Goal: Task Accomplishment & Management: Manage account settings

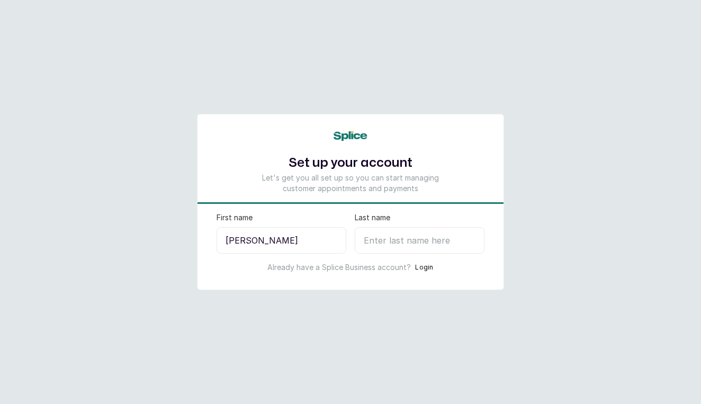
type input "[PERSON_NAME]"
click at [386, 242] on input "Last name" at bounding box center [420, 240] width 130 height 26
type input "I"
select select "NG"
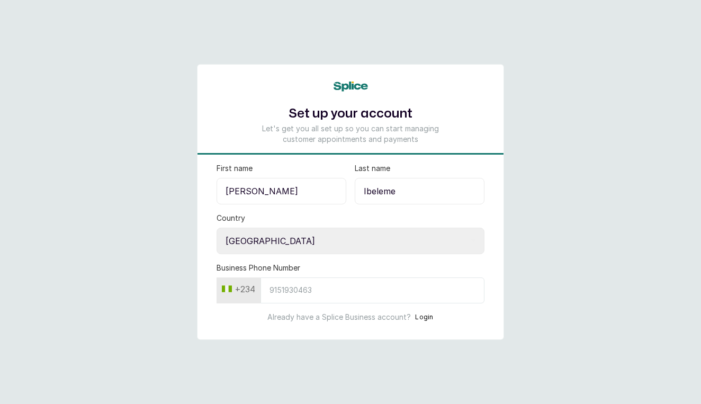
type input "Ibeleme"
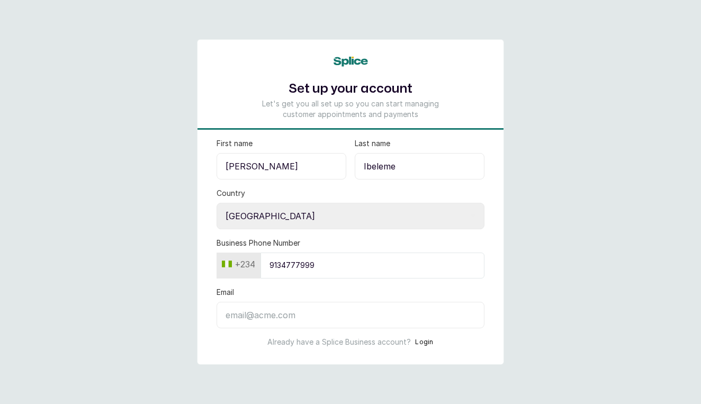
type input "9134777999"
type input "t.alamodemakeup@gmail.com"
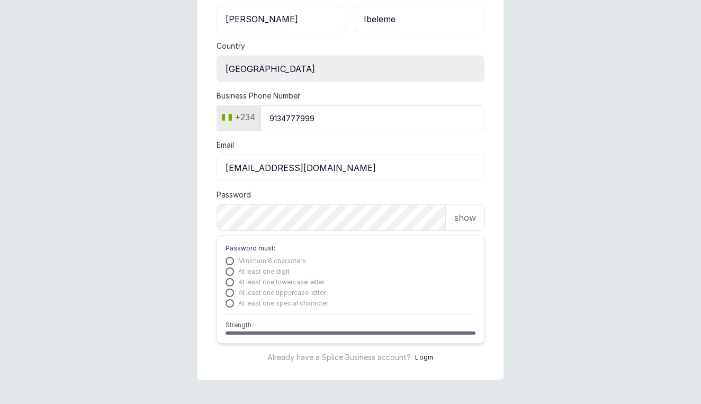
scroll to position [145, 0]
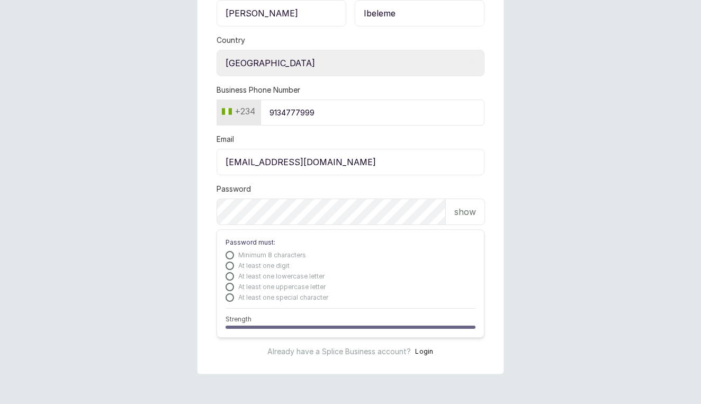
click at [477, 210] on div "show" at bounding box center [465, 212] width 39 height 26
click at [469, 210] on p "hide" at bounding box center [467, 211] width 16 height 13
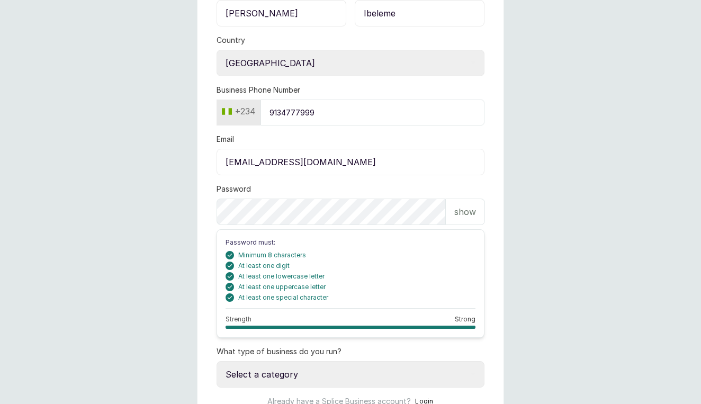
select select "manage_a_team"
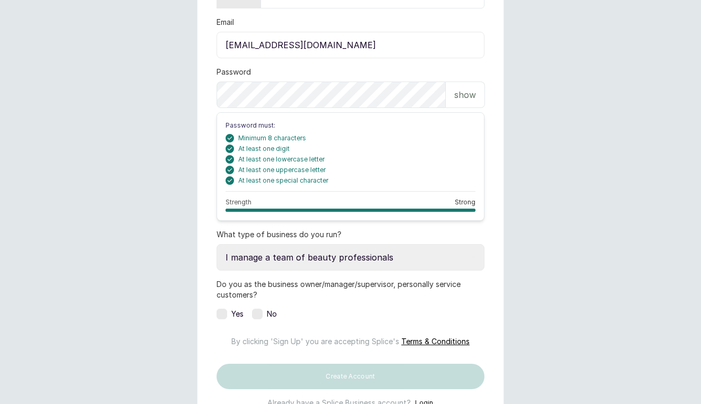
scroll to position [274, 0]
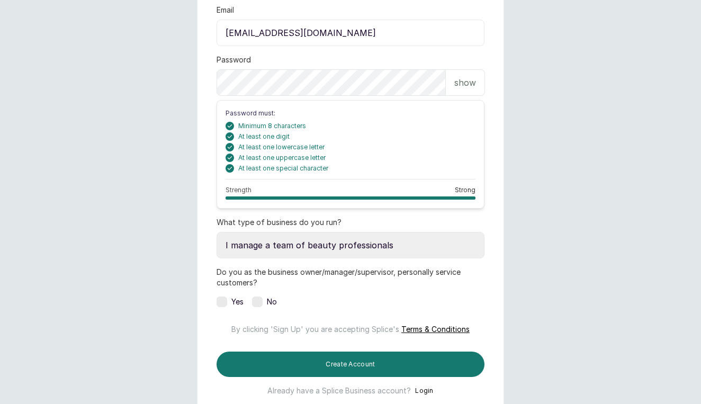
click at [226, 299] on label at bounding box center [222, 302] width 11 height 11
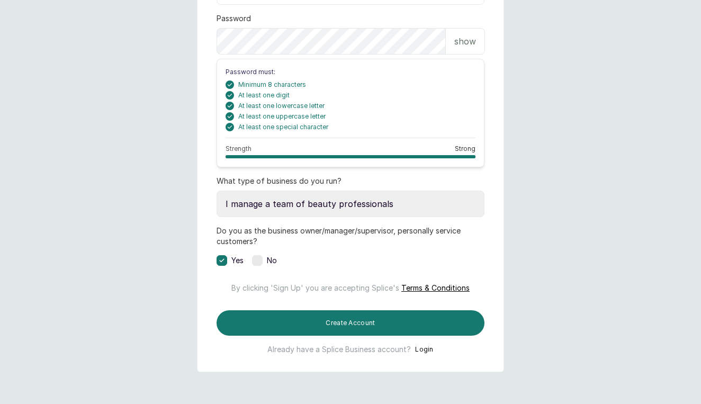
scroll to position [342, 0]
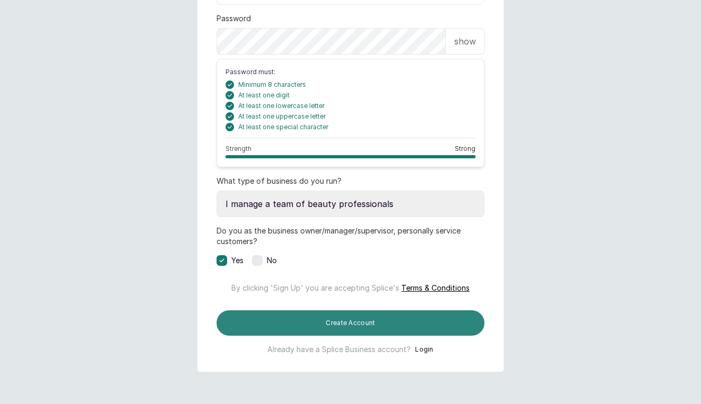
click at [300, 325] on button "Create Account" at bounding box center [351, 322] width 268 height 25
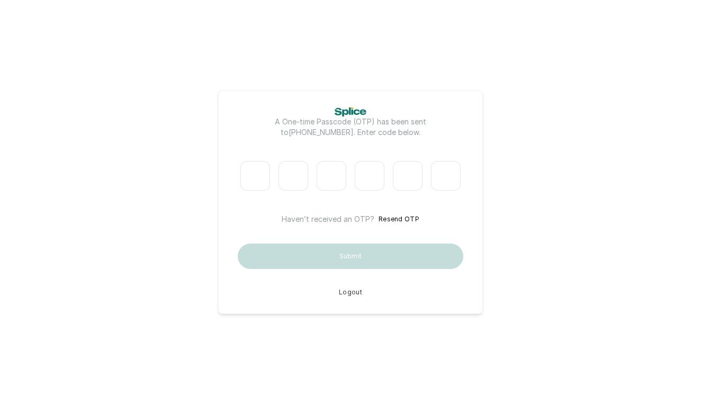
type input "5"
type input "3"
type input "1"
type input "3"
type input "2"
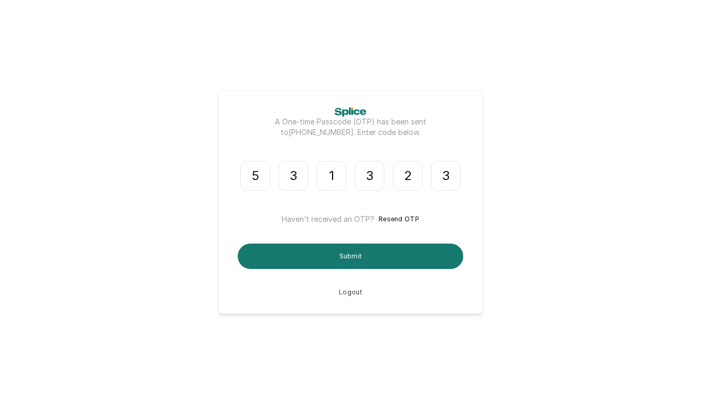
type input "3"
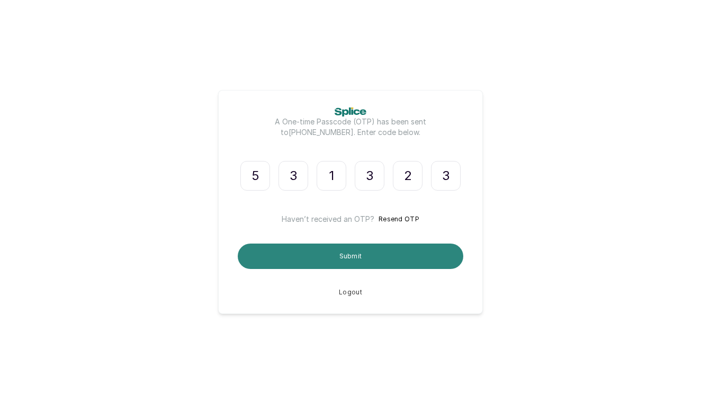
click at [372, 253] on button "Submit" at bounding box center [351, 256] width 226 height 25
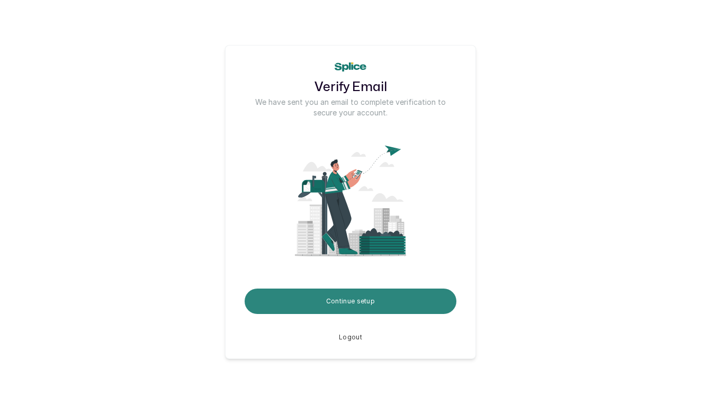
click at [386, 306] on button "Continue setup" at bounding box center [351, 301] width 212 height 25
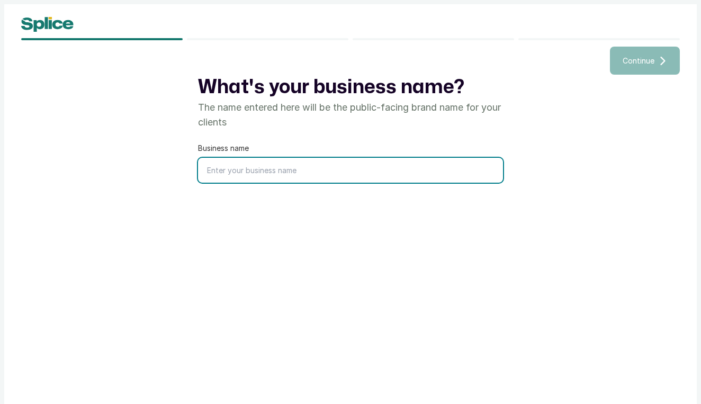
click at [290, 174] on input "text" at bounding box center [350, 170] width 305 height 25
type input "t"
type input "T.A'lamode Beauty"
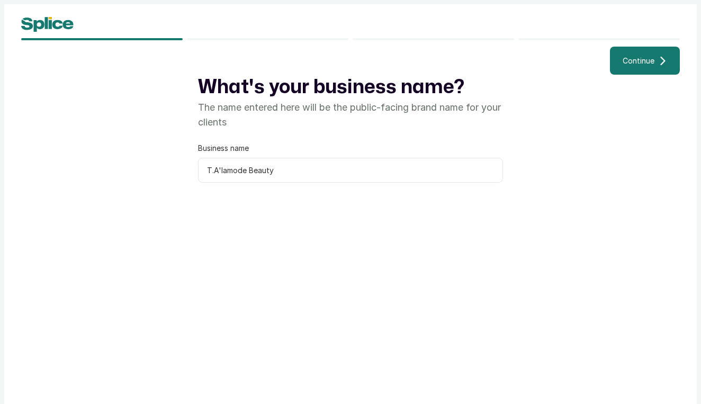
click at [658, 63] on button "Continue" at bounding box center [645, 61] width 70 height 28
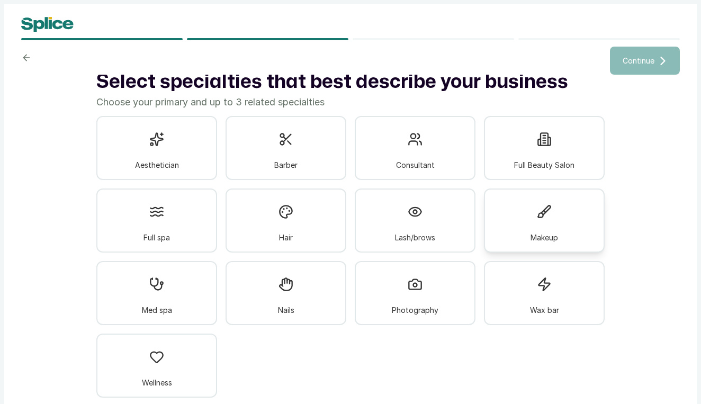
scroll to position [5, 0]
click at [576, 210] on div "Makeup" at bounding box center [544, 221] width 121 height 64
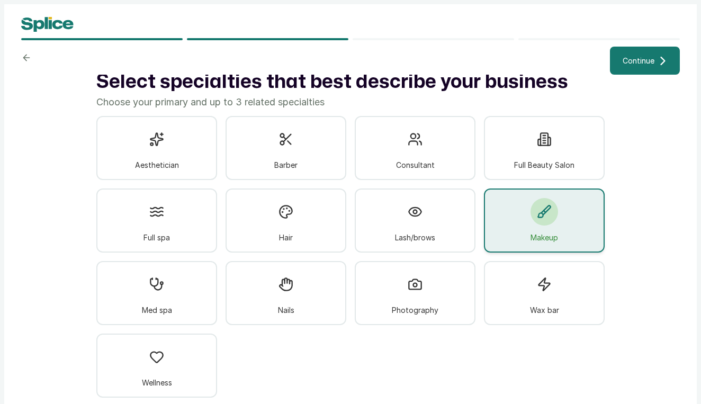
click at [651, 61] on span "Continue" at bounding box center [639, 60] width 32 height 11
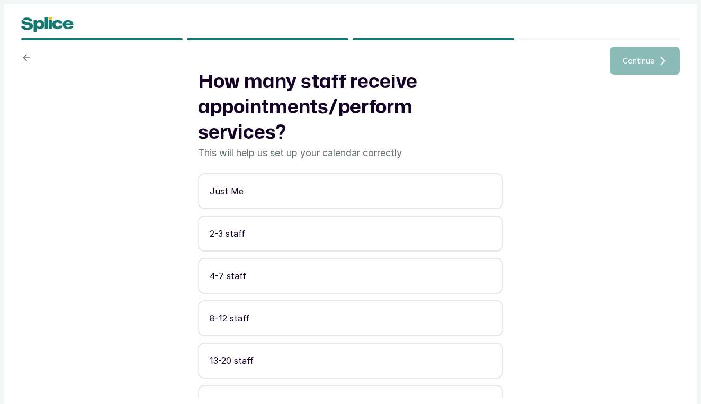
click at [255, 232] on p "2-3 staff" at bounding box center [351, 233] width 282 height 13
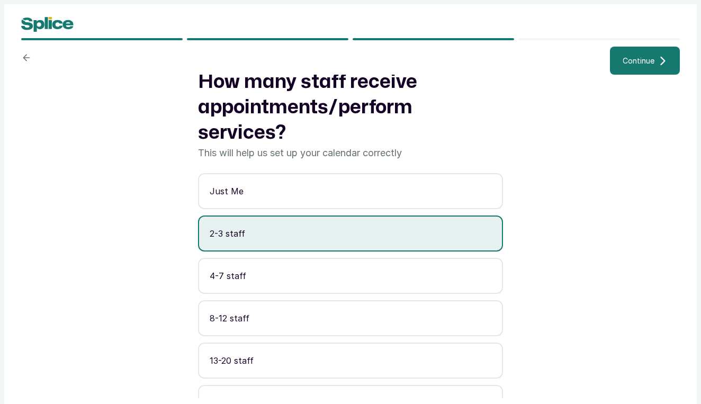
click at [631, 58] on span "Continue" at bounding box center [639, 60] width 32 height 11
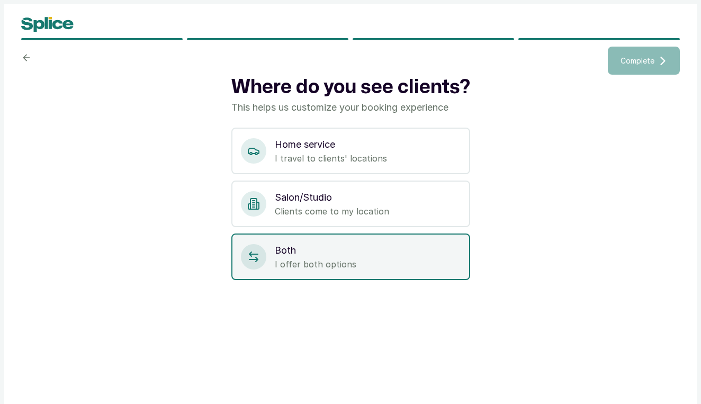
click at [327, 251] on p "Both" at bounding box center [368, 250] width 186 height 15
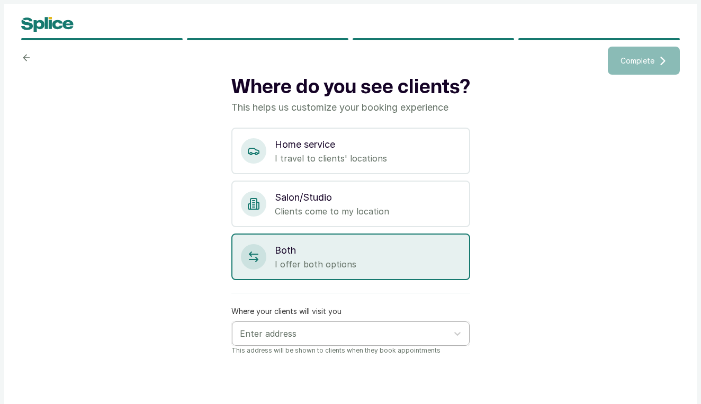
click at [343, 335] on div at bounding box center [341, 334] width 203 height 14
type input "no 6 otunba y"
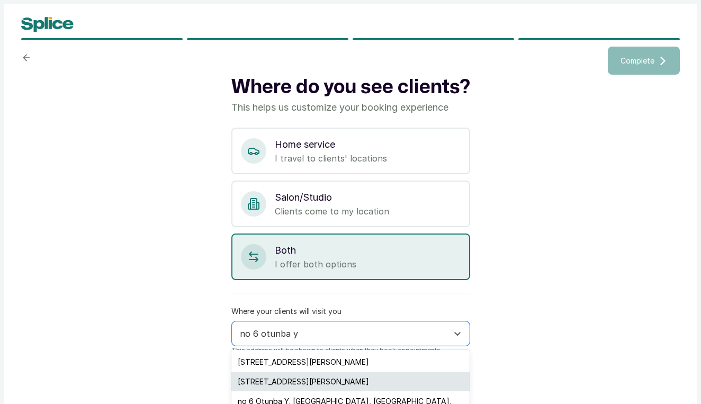
click at [341, 380] on div "[STREET_ADDRESS][PERSON_NAME]" at bounding box center [350, 382] width 238 height 20
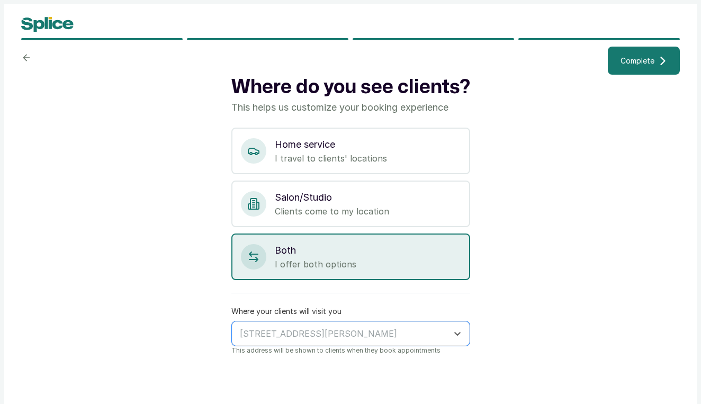
click at [656, 62] on button "Complete" at bounding box center [644, 61] width 72 height 28
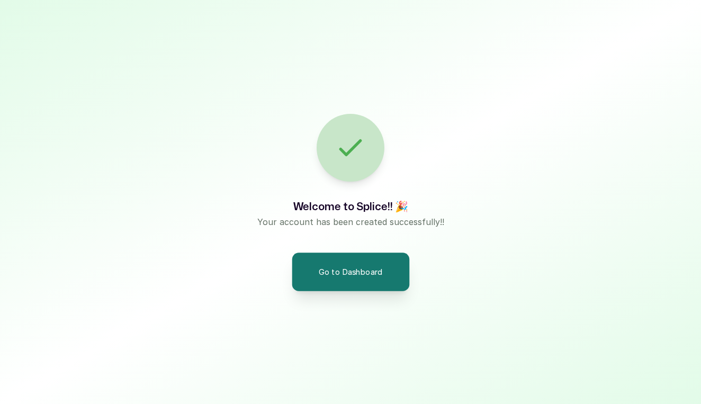
click at [335, 270] on button "Go to Dashboard" at bounding box center [351, 272] width 118 height 38
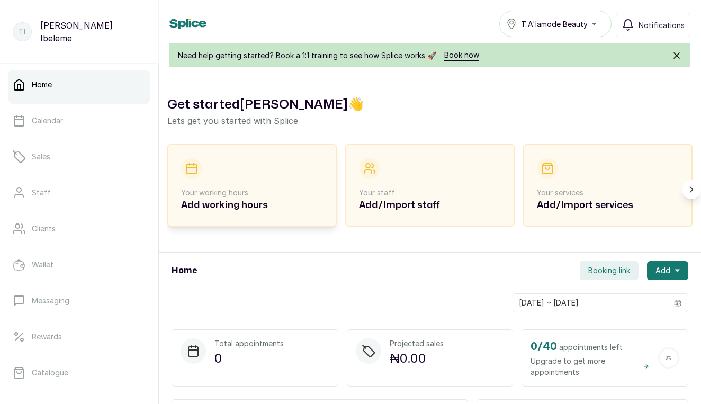
click at [247, 193] on p "Your working hours" at bounding box center [252, 192] width 142 height 11
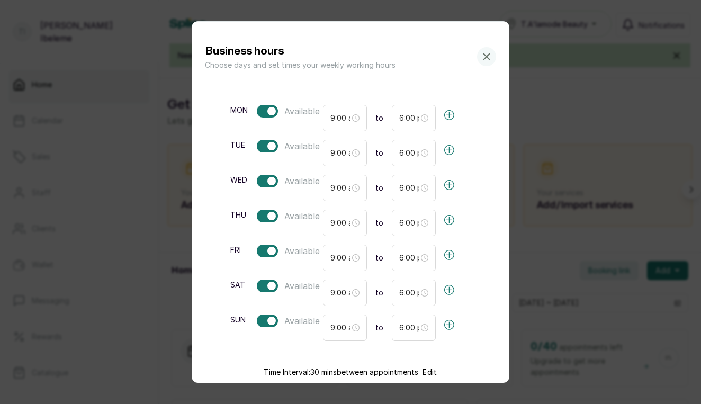
click at [259, 109] on div at bounding box center [267, 111] width 21 height 13
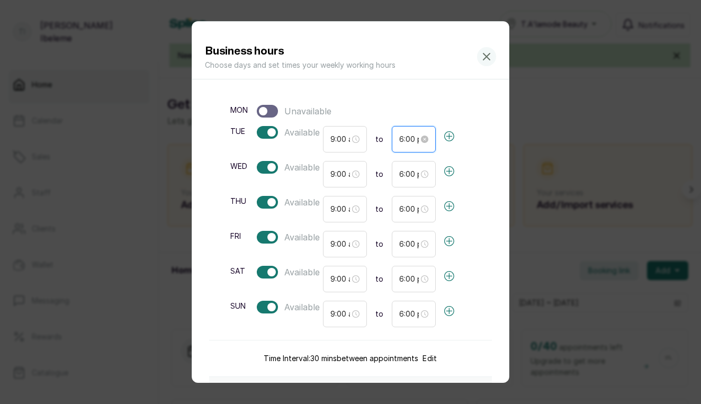
click at [408, 138] on input "6:00 pm" at bounding box center [409, 139] width 20 height 12
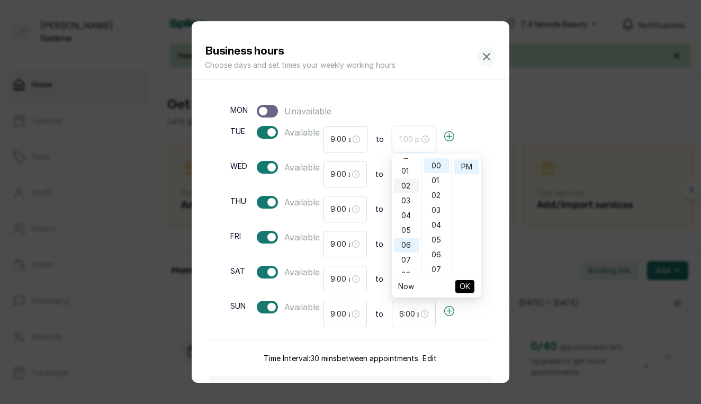
scroll to position [9, 0]
click at [407, 230] on div "05" at bounding box center [406, 230] width 25 height 15
type input "5:00 pm"
click at [467, 286] on span "OK" at bounding box center [465, 286] width 11 height 20
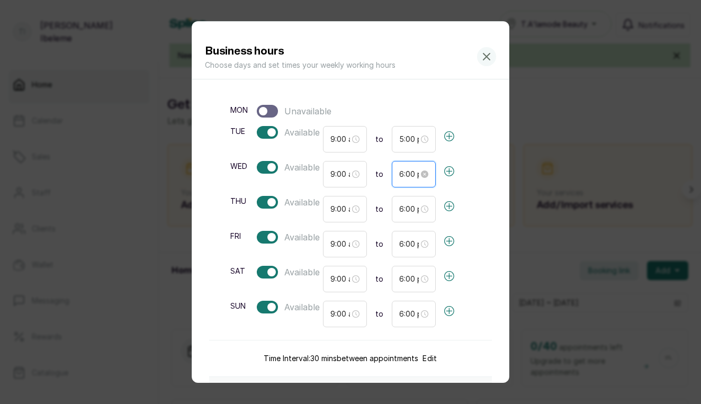
click at [414, 170] on input "6:00 pm" at bounding box center [409, 174] width 20 height 12
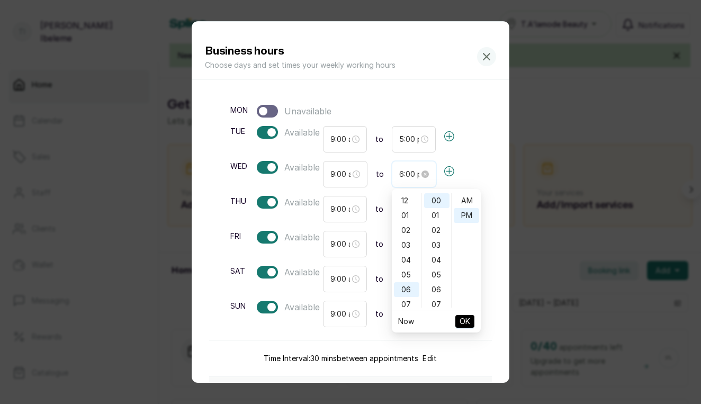
scroll to position [14, 0]
click at [407, 206] on div "05" at bounding box center [406, 207] width 25 height 15
click at [347, 140] on input "9:00 am" at bounding box center [340, 139] width 20 height 12
type input "6:00 pm"
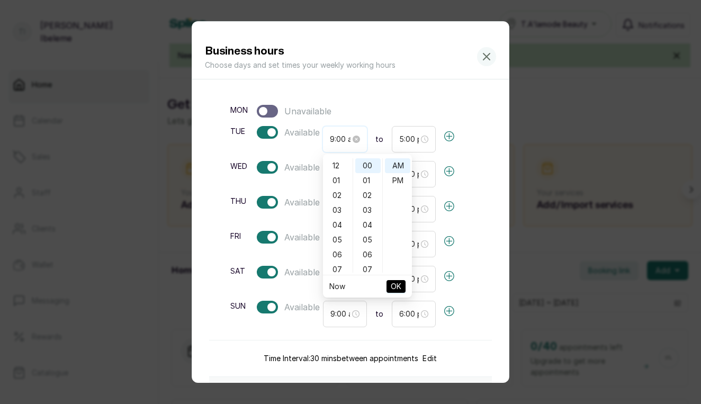
scroll to position [132, 0]
click at [338, 180] on div "10" at bounding box center [337, 181] width 25 height 15
click at [476, 157] on div "mon Unavailable tue Available 10:00 am to 5:00 pm wed Available 9:00 am to 6:00…" at bounding box center [350, 216] width 283 height 248
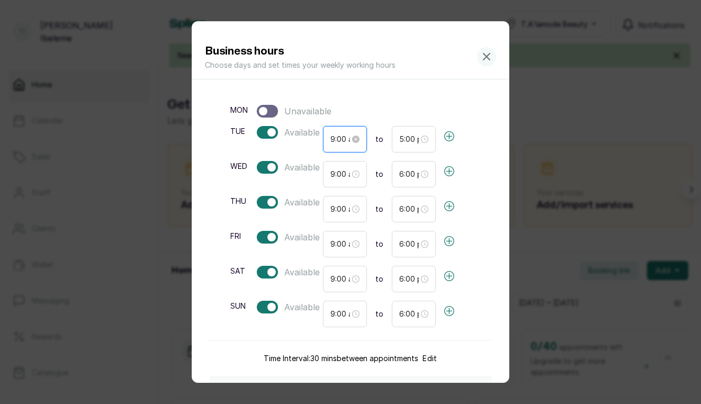
click at [339, 139] on input "9:00 am" at bounding box center [340, 139] width 20 height 12
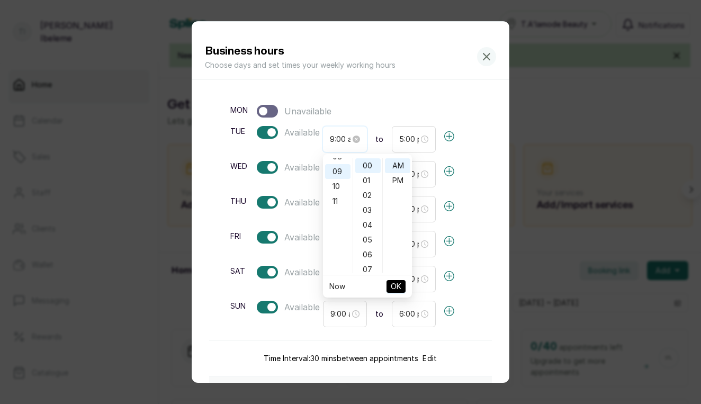
scroll to position [132, 0]
click at [343, 180] on div "10" at bounding box center [337, 181] width 25 height 15
type input "10:00 am"
click at [400, 283] on span "OK" at bounding box center [396, 286] width 11 height 20
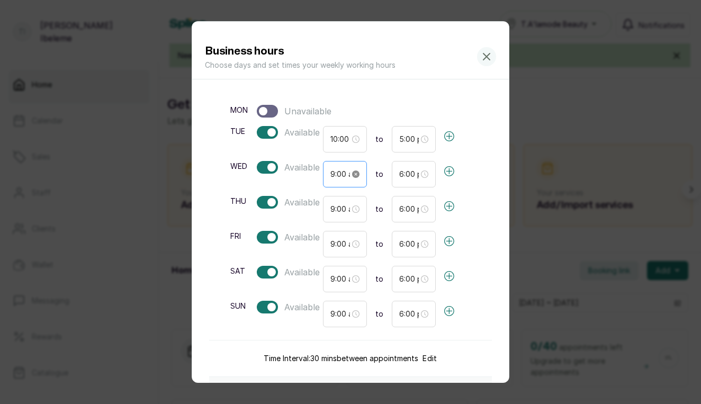
click at [356, 173] on icon "close-circle" at bounding box center [355, 174] width 7 height 7
click at [336, 171] on input at bounding box center [340, 174] width 20 height 12
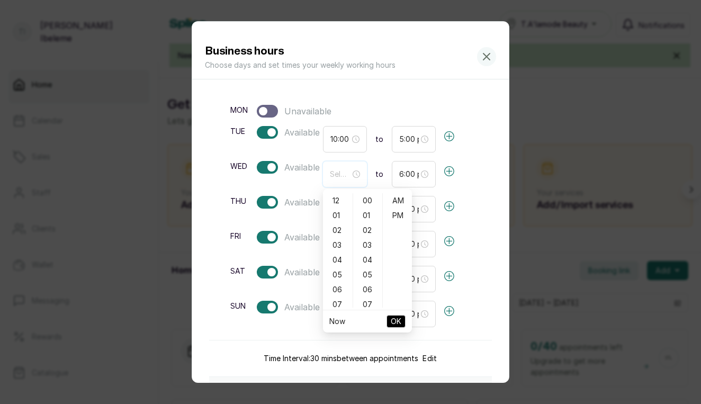
scroll to position [132, 0]
click at [339, 219] on div "10" at bounding box center [337, 216] width 25 height 15
type input "10:00 am"
click at [399, 320] on span "OK" at bounding box center [396, 321] width 11 height 20
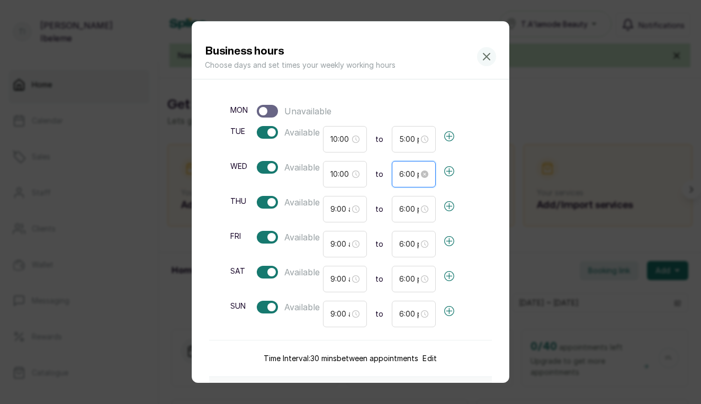
click at [407, 175] on input "6:00 pm" at bounding box center [409, 174] width 20 height 12
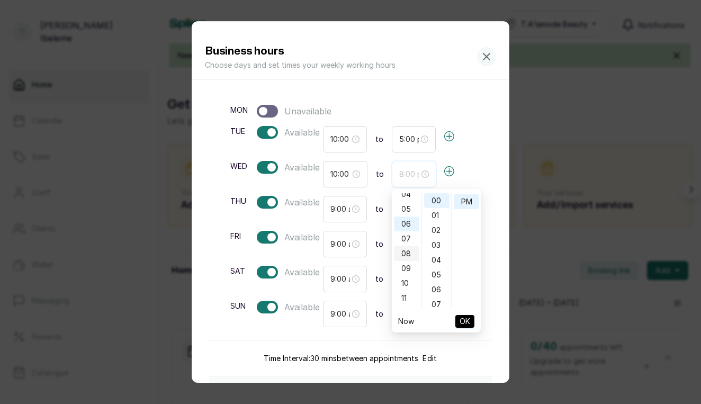
scroll to position [61, 0]
click at [405, 211] on div "05" at bounding box center [406, 213] width 25 height 15
type input "5:00 pm"
click at [471, 317] on button "OK" at bounding box center [464, 321] width 19 height 13
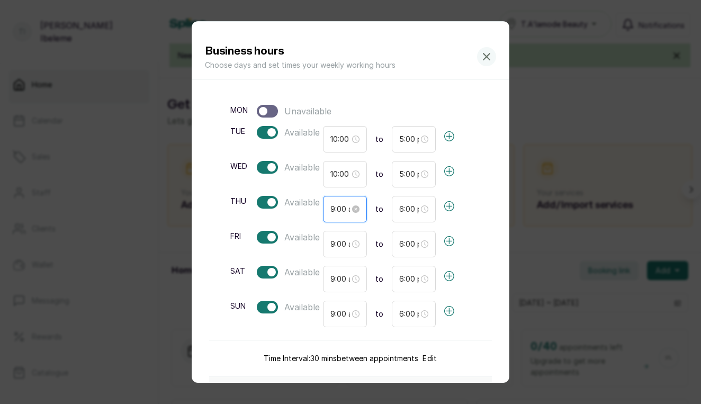
click at [342, 209] on input "9:00 am" at bounding box center [340, 209] width 20 height 12
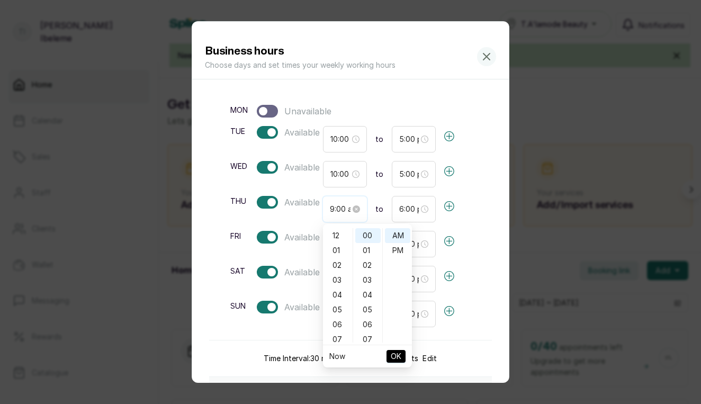
scroll to position [132, 0]
click at [339, 248] on div "10" at bounding box center [337, 251] width 25 height 15
click at [402, 211] on input "6:00 pm" at bounding box center [409, 209] width 20 height 12
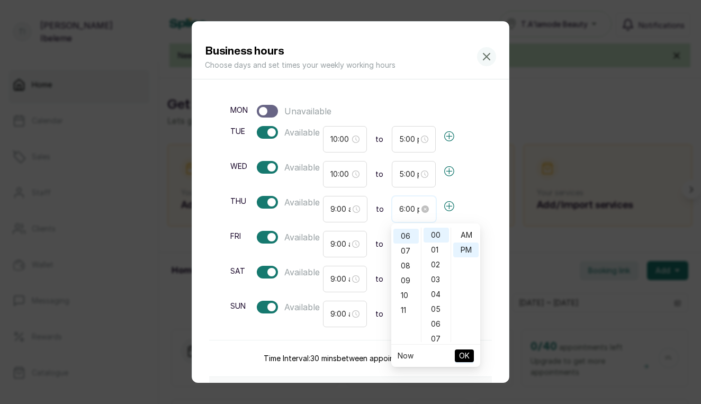
scroll to position [14, 0]
click at [334, 211] on input "9:00 am" at bounding box center [340, 209] width 20 height 12
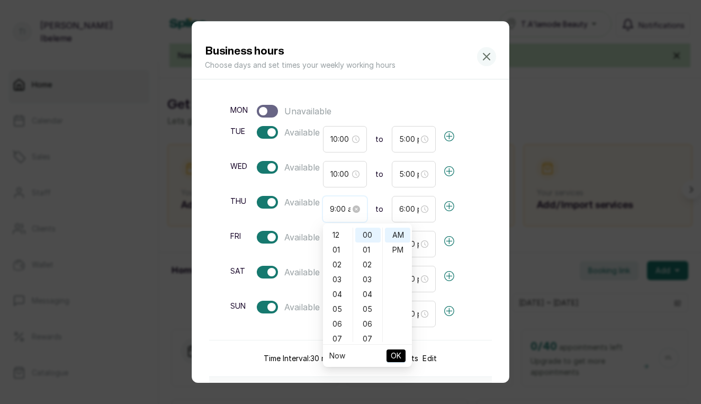
scroll to position [132, 0]
click at [339, 250] on div "10" at bounding box center [337, 251] width 25 height 15
type input "10:00 am"
click at [396, 361] on span "OK" at bounding box center [396, 356] width 11 height 20
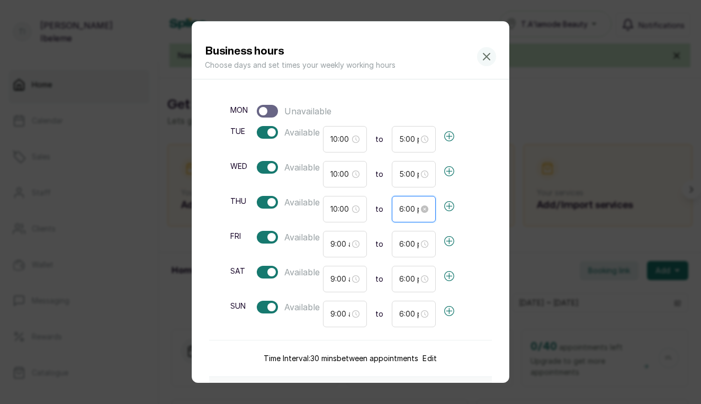
click at [405, 213] on input "6:00 pm" at bounding box center [409, 209] width 20 height 12
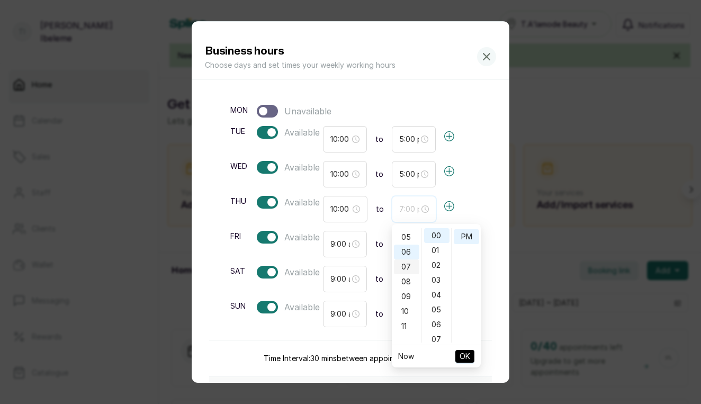
scroll to position [69, 0]
click at [408, 242] on div "05" at bounding box center [406, 241] width 25 height 15
type input "5:00 pm"
click at [464, 354] on span "OK" at bounding box center [465, 356] width 11 height 20
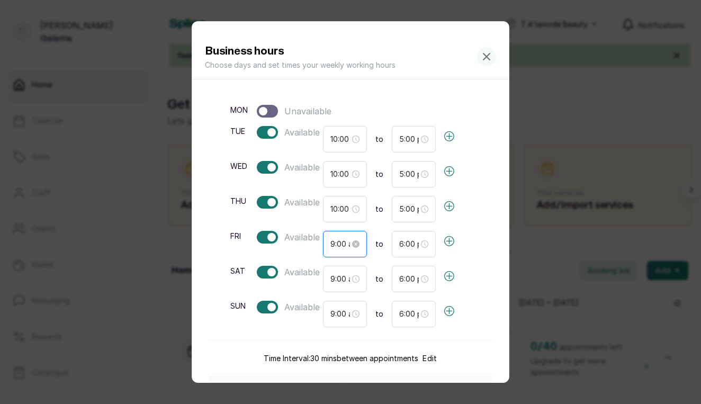
click at [342, 247] on input "9:00 am" at bounding box center [340, 244] width 20 height 12
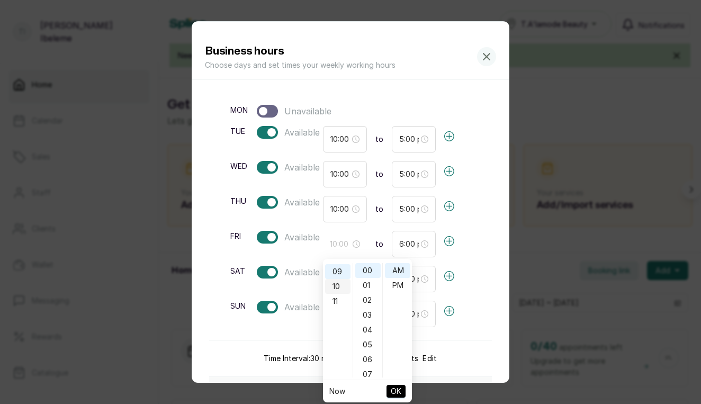
click at [341, 289] on div "10" at bounding box center [337, 286] width 25 height 15
type input "10:00 am"
click at [398, 390] on span "OK" at bounding box center [396, 391] width 11 height 20
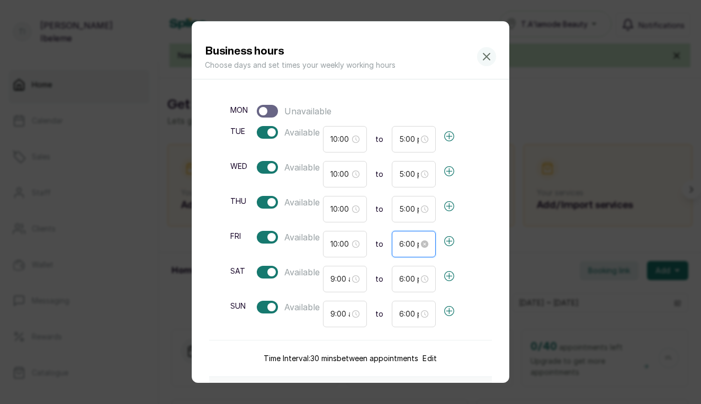
click at [401, 245] on input "6:00 pm" at bounding box center [409, 244] width 20 height 12
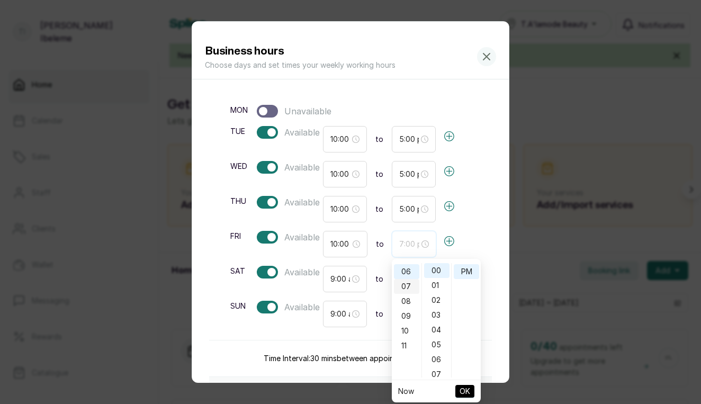
scroll to position [50, 0]
click at [407, 291] on div "05" at bounding box center [406, 295] width 25 height 15
type input "5:00 pm"
click at [467, 393] on span "OK" at bounding box center [465, 391] width 11 height 20
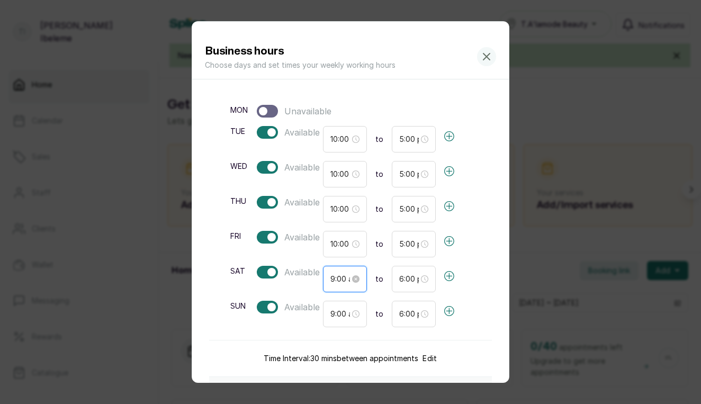
click at [333, 279] on input "9:00 am" at bounding box center [340, 279] width 20 height 12
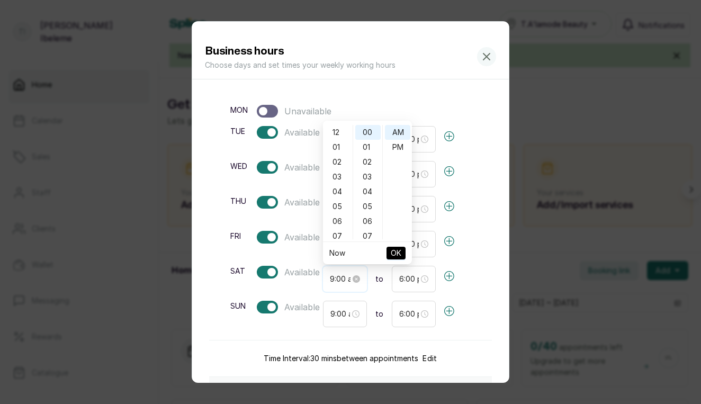
scroll to position [132, 0]
type input "9:00 am"
click at [545, 233] on div "Business hours Choose days and set times your weekly working hours mon Unavaila…" at bounding box center [350, 202] width 701 height 404
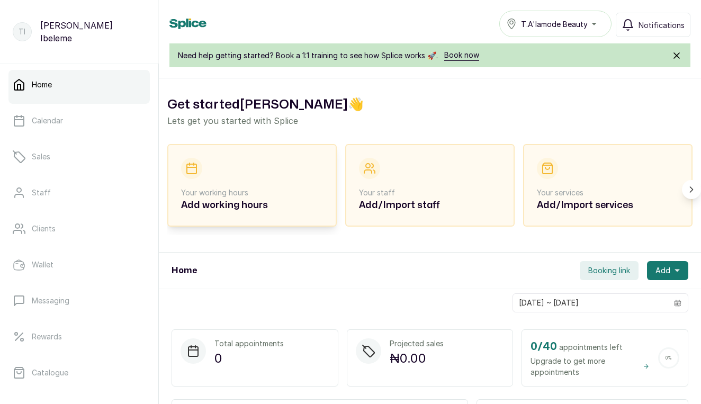
click at [248, 187] on div "Your working hours Add working hours" at bounding box center [252, 185] width 142 height 55
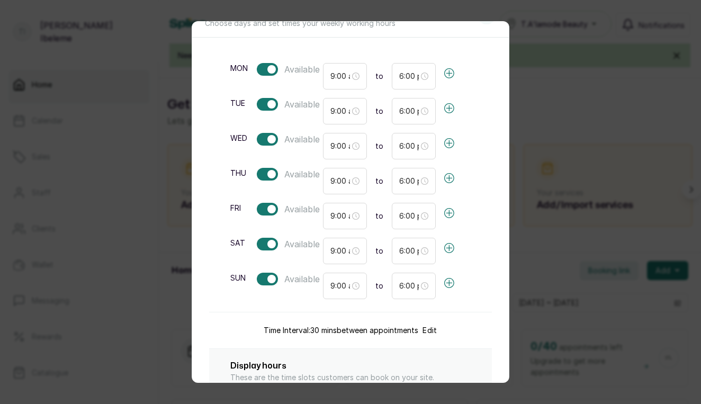
scroll to position [45, 0]
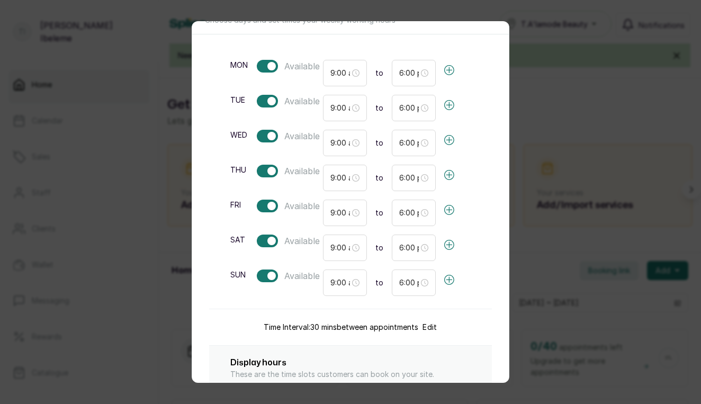
click at [267, 274] on div at bounding box center [271, 276] width 8 height 8
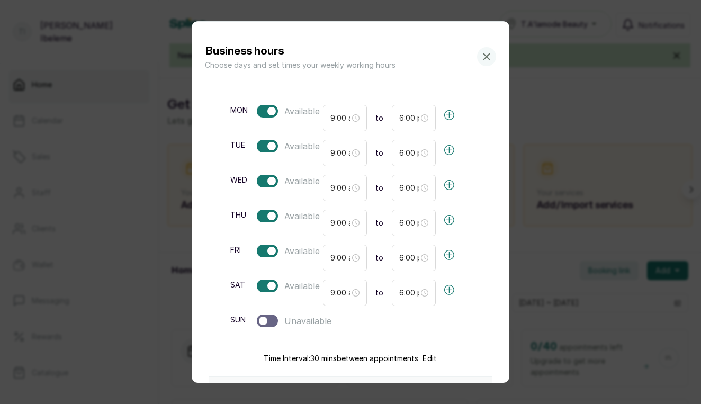
scroll to position [0, 0]
click at [266, 106] on div at bounding box center [267, 111] width 21 height 13
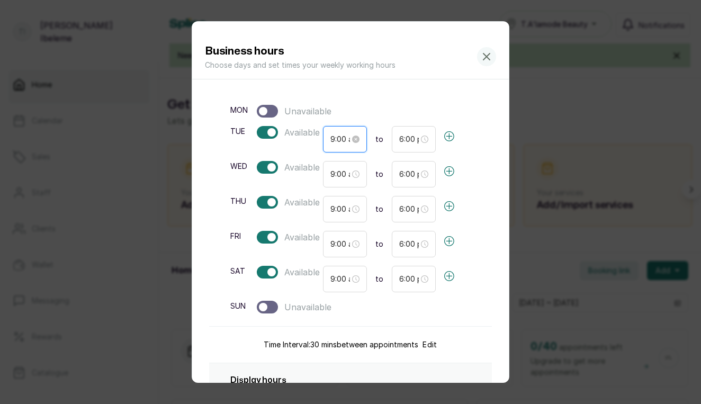
click at [335, 144] on input "9:00 am" at bounding box center [340, 139] width 20 height 12
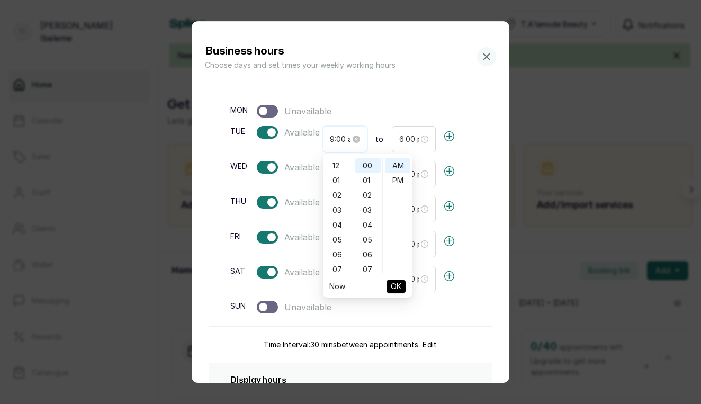
scroll to position [132, 0]
click at [338, 175] on div "10" at bounding box center [337, 181] width 25 height 15
type input "10:00 am"
click at [401, 285] on button "OK" at bounding box center [396, 286] width 19 height 13
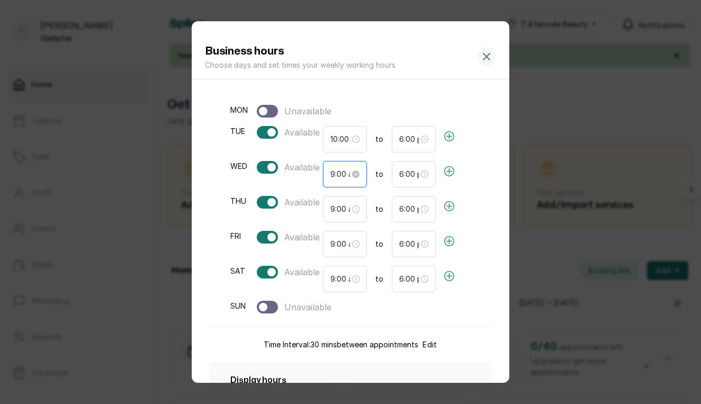
click at [336, 172] on input "9:00 am" at bounding box center [340, 174] width 20 height 12
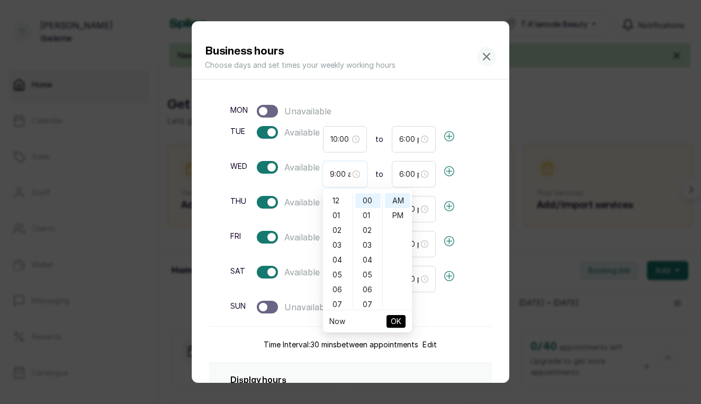
scroll to position [132, 0]
click at [346, 214] on div "10" at bounding box center [337, 216] width 25 height 15
type input "10:00 am"
click at [398, 321] on span "OK" at bounding box center [396, 321] width 11 height 20
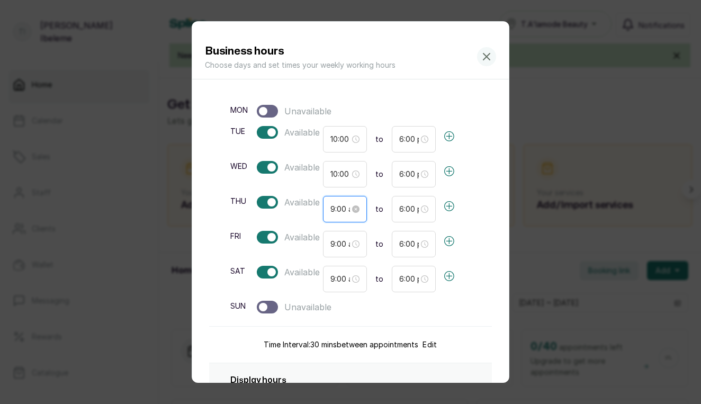
click at [333, 208] on input "9:00 am" at bounding box center [340, 209] width 20 height 12
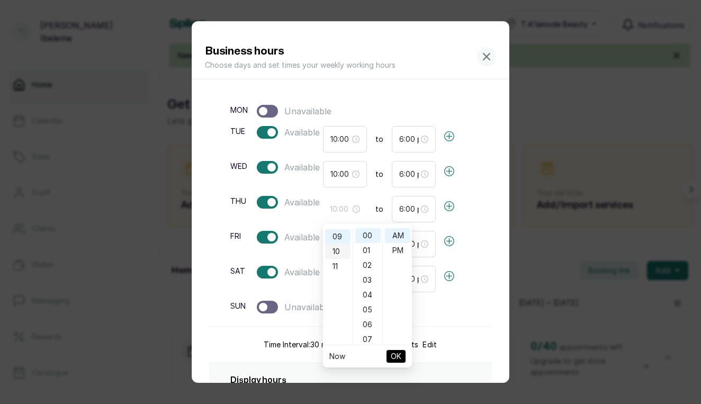
click at [341, 249] on div "10" at bounding box center [337, 251] width 25 height 15
type input "10:00 am"
click at [401, 353] on button "OK" at bounding box center [396, 356] width 19 height 13
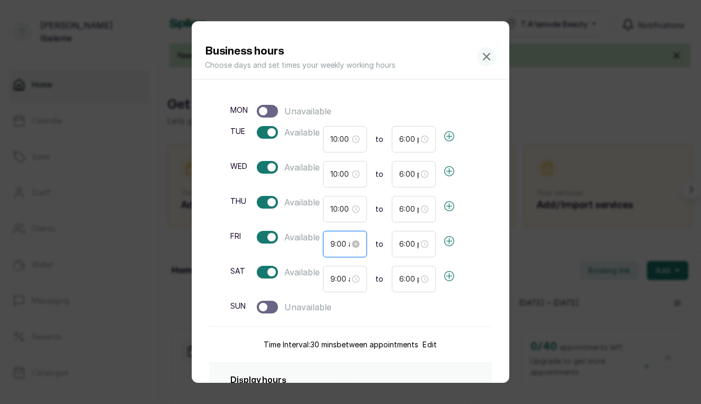
click at [334, 244] on input "9:00 am" at bounding box center [340, 244] width 20 height 12
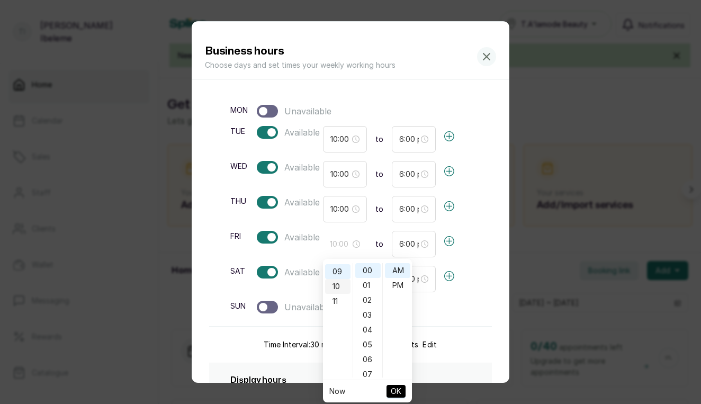
click at [341, 287] on div "10" at bounding box center [337, 286] width 25 height 15
type input "10:00 am"
click at [399, 393] on span "OK" at bounding box center [396, 391] width 11 height 20
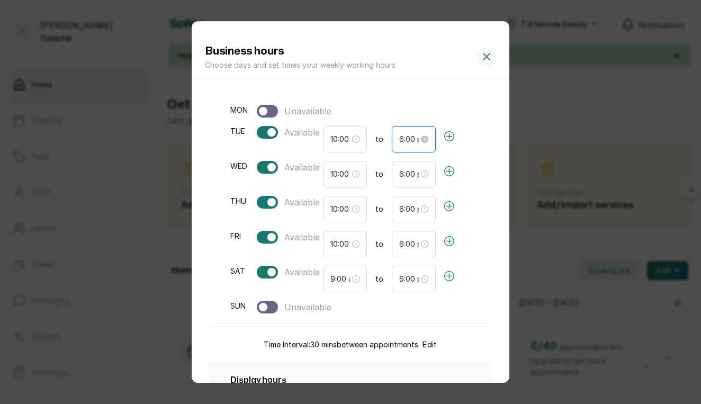
click at [401, 139] on input "6:00 pm" at bounding box center [409, 139] width 20 height 12
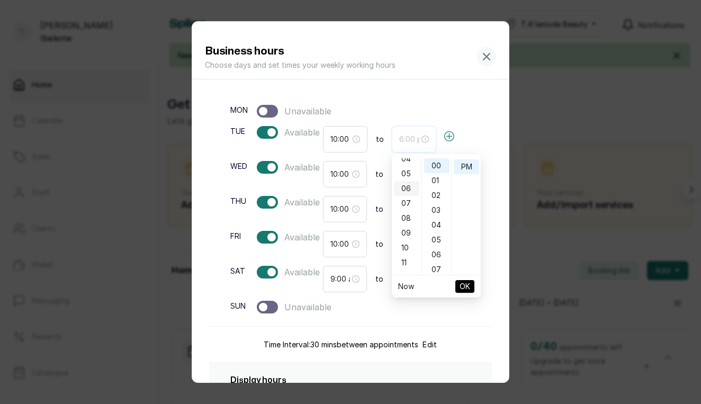
scroll to position [66, 0]
click at [406, 174] on div "05" at bounding box center [406, 174] width 25 height 15
type input "5:00 pm"
click at [469, 284] on span "OK" at bounding box center [465, 286] width 11 height 20
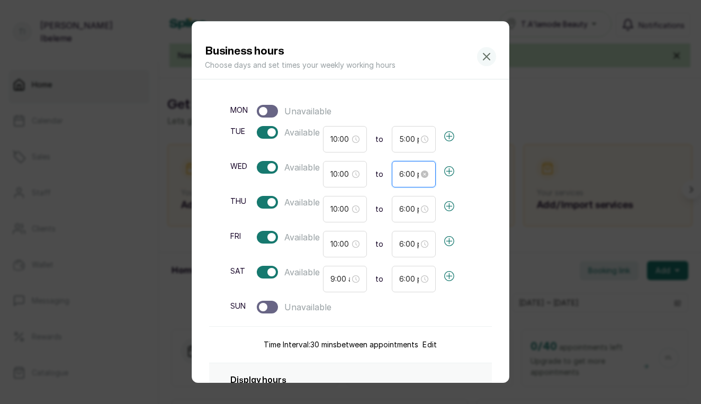
click at [405, 170] on input "6:00 pm" at bounding box center [409, 174] width 20 height 12
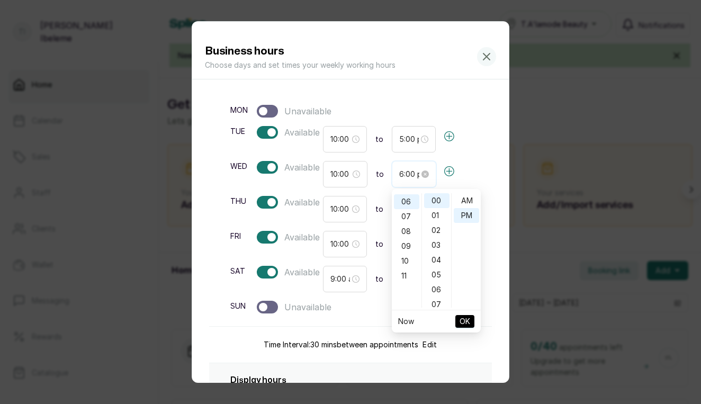
scroll to position [14, 0]
click at [404, 223] on div "05" at bounding box center [406, 225] width 25 height 15
click at [408, 273] on div "05" at bounding box center [406, 274] width 25 height 15
type input "5:00 pm"
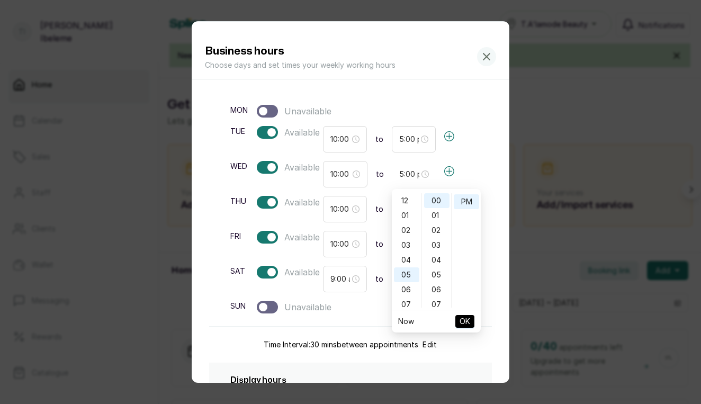
click at [469, 320] on span "OK" at bounding box center [465, 321] width 11 height 20
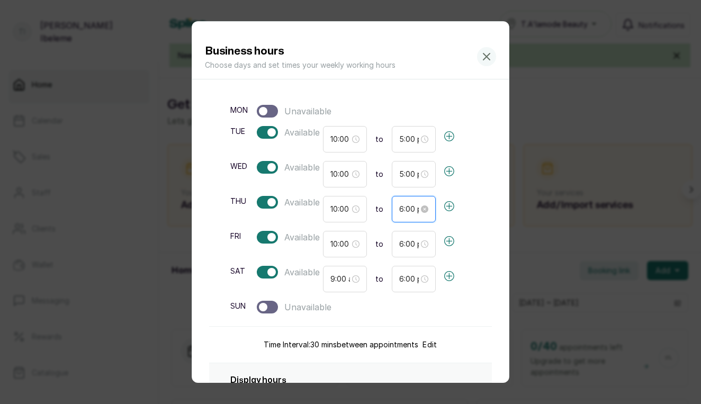
click at [401, 209] on input "6:00 pm" at bounding box center [409, 209] width 20 height 12
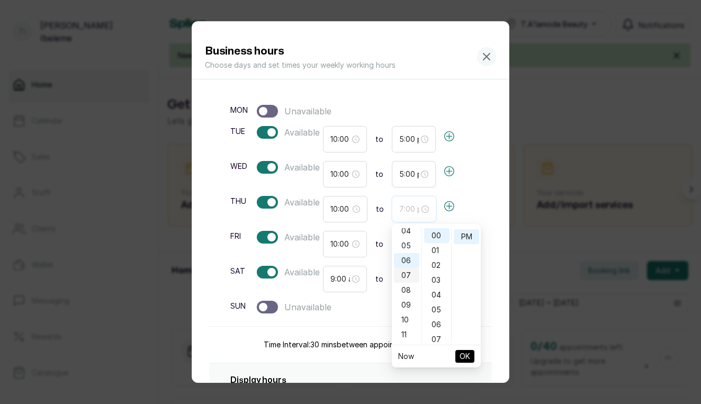
scroll to position [61, 0]
click at [408, 245] on div "05" at bounding box center [406, 248] width 25 height 15
type input "5:00 pm"
click at [460, 348] on span "OK" at bounding box center [465, 356] width 11 height 20
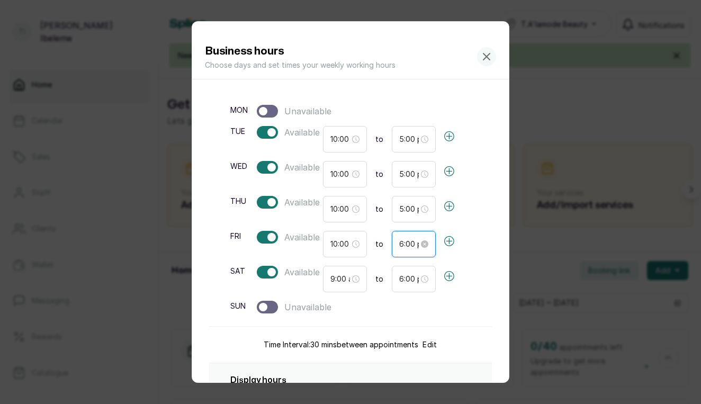
click at [403, 245] on input "6:00 pm" at bounding box center [409, 244] width 20 height 12
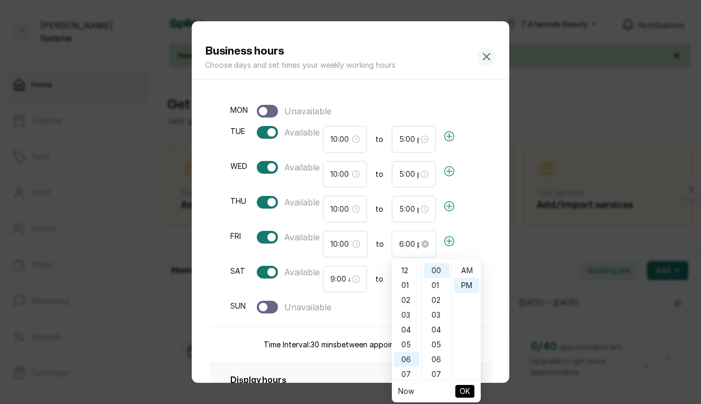
scroll to position [14, 0]
click at [409, 291] on div "05" at bounding box center [406, 289] width 25 height 15
type input "5:00 pm"
click at [470, 393] on button "OK" at bounding box center [464, 391] width 19 height 13
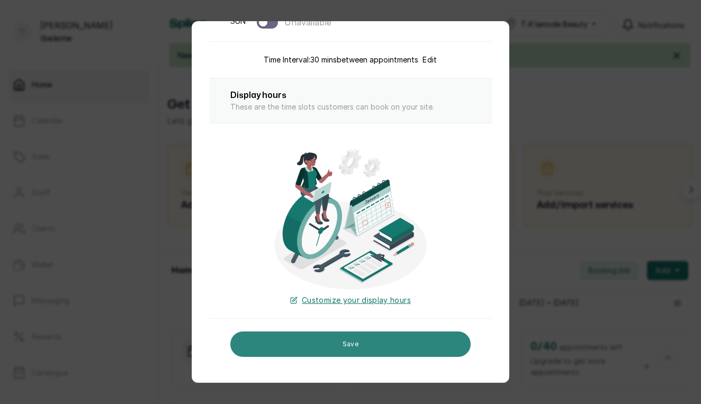
click at [371, 338] on button "Save" at bounding box center [350, 344] width 240 height 25
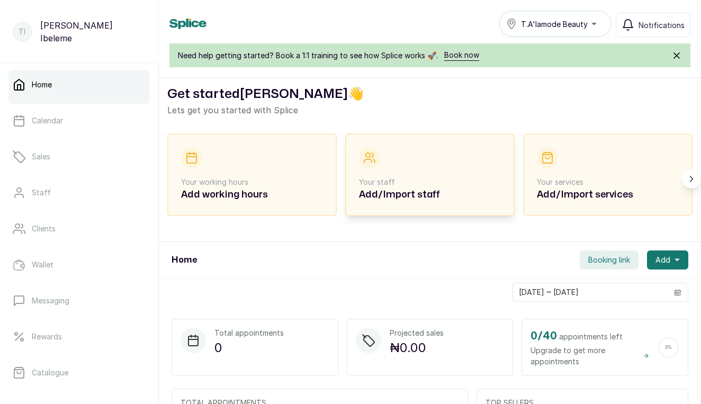
click at [404, 176] on div "Your staff Add/Import staff" at bounding box center [430, 174] width 142 height 55
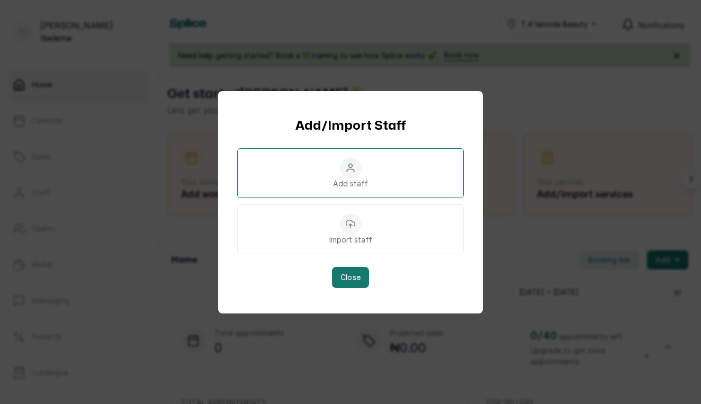
click at [348, 165] on icon at bounding box center [350, 168] width 7 height 8
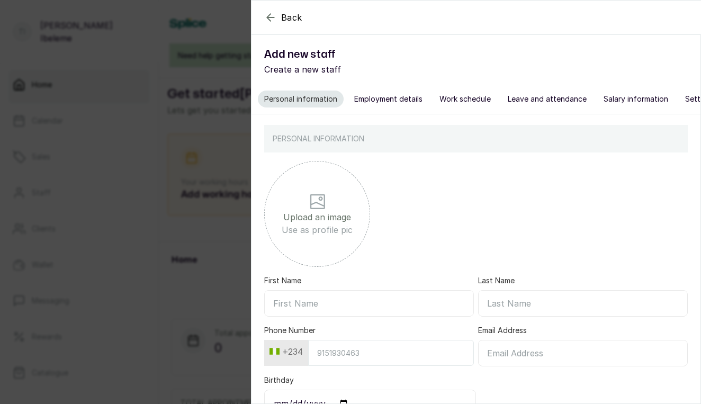
click at [393, 101] on button "Employment details" at bounding box center [388, 99] width 81 height 17
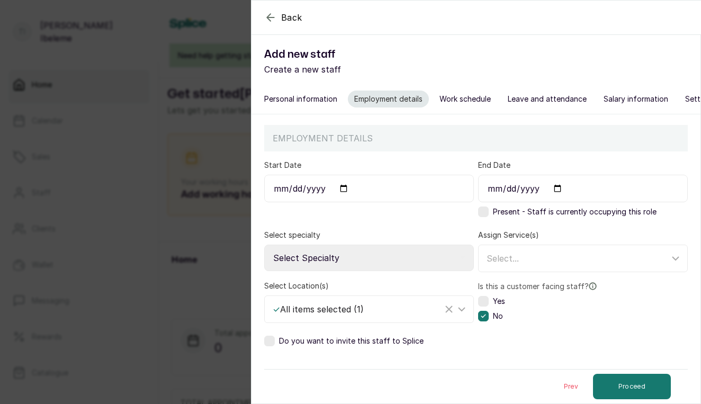
click at [297, 97] on button "Personal information" at bounding box center [301, 99] width 86 height 17
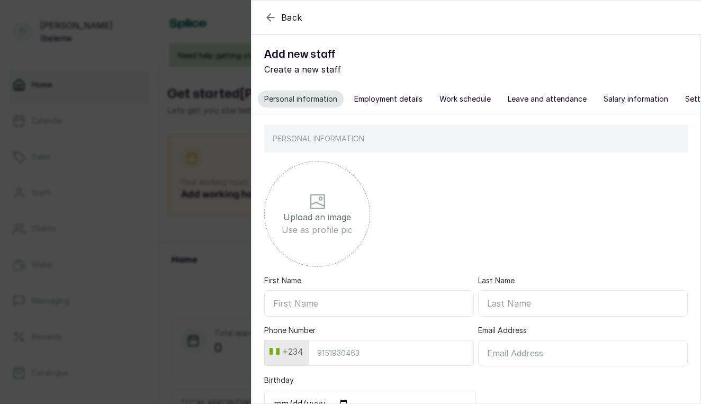
click at [315, 197] on input "file" at bounding box center [317, 206] width 424 height 106
click at [331, 211] on input "file" at bounding box center [317, 206] width 424 height 106
click at [323, 225] on input "file" at bounding box center [317, 206] width 424 height 106
type input "C:\fakepath\77B314C7-91D9-402A-A2A6-FFFAB4297ED0.jpg"
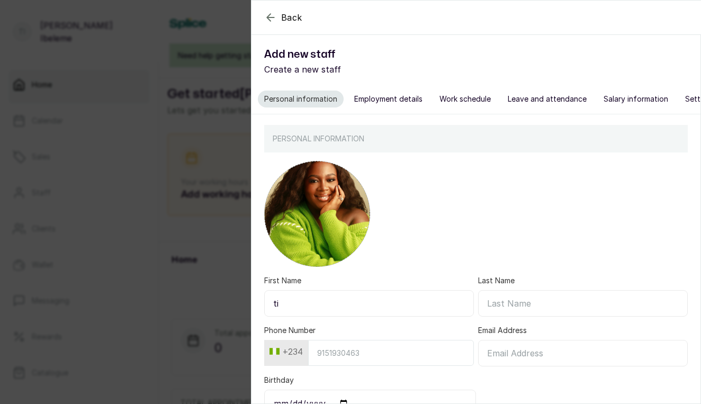
type input "t"
type input "Tito"
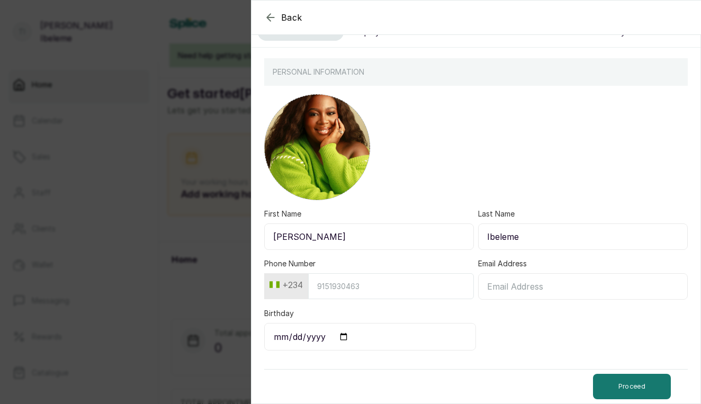
scroll to position [68, 0]
type input "Ibeleme"
click at [282, 333] on input "Birthday" at bounding box center [370, 337] width 212 height 28
click at [311, 337] on input "2025-09-17" at bounding box center [370, 337] width 212 height 28
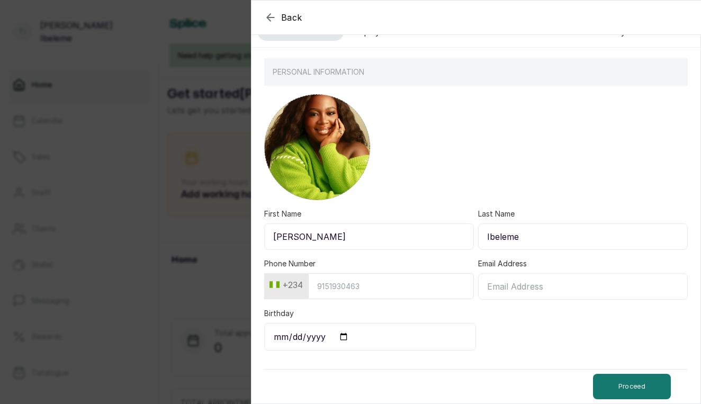
click at [284, 332] on input "1990-09-17" at bounding box center [370, 337] width 212 height 28
click at [298, 334] on input "1990-09-05" at bounding box center [370, 337] width 212 height 28
type input "1990-04-05"
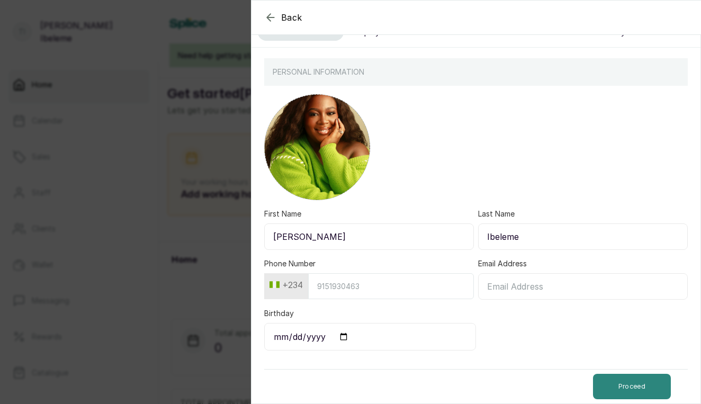
click at [625, 382] on button "Proceed" at bounding box center [632, 386] width 78 height 25
click at [472, 365] on div "Proceed" at bounding box center [476, 377] width 424 height 53
click at [343, 294] on input "8056" at bounding box center [391, 286] width 166 height 26
type input "8065257065"
type input "titomadu@yahoo.co.uk"
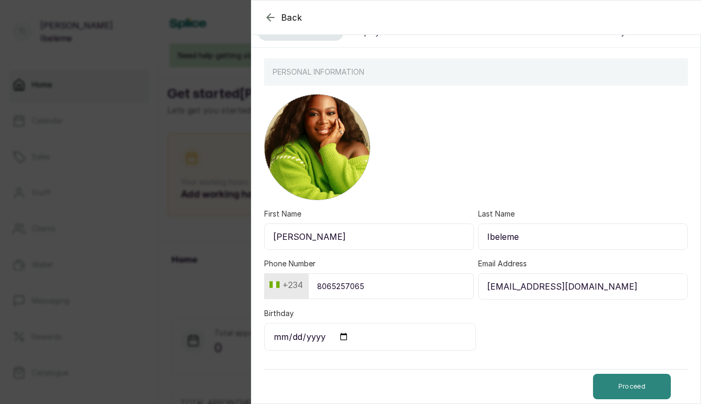
click at [630, 382] on button "Proceed" at bounding box center [632, 386] width 78 height 25
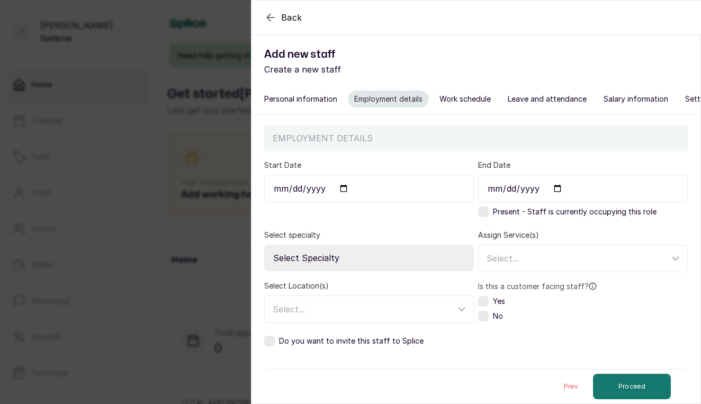
scroll to position [1, 0]
select select "ceo"
click at [514, 261] on span "Select..." at bounding box center [503, 258] width 32 height 11
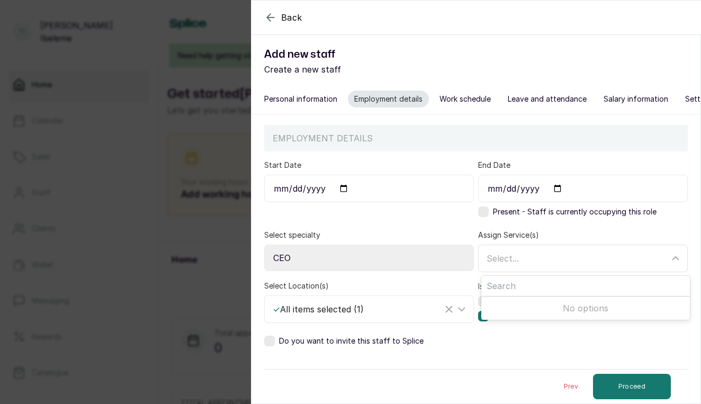
click at [514, 261] on span "Select..." at bounding box center [503, 258] width 32 height 11
click at [487, 302] on label at bounding box center [483, 301] width 11 height 11
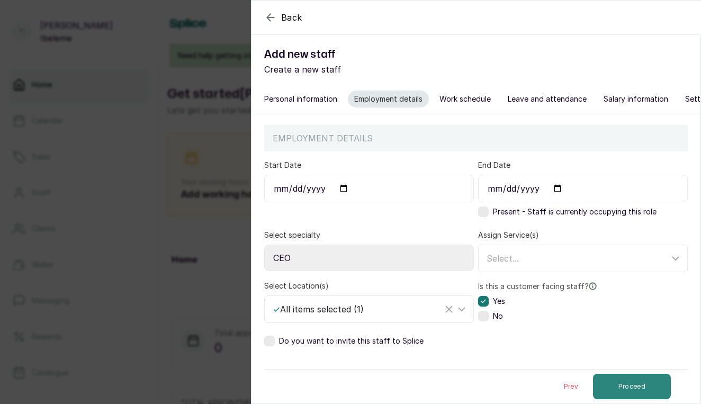
click at [634, 386] on button "Proceed" at bounding box center [632, 386] width 78 height 25
click at [633, 391] on button "Proceed" at bounding box center [632, 386] width 78 height 25
click at [325, 189] on input "Start Date" at bounding box center [369, 189] width 210 height 28
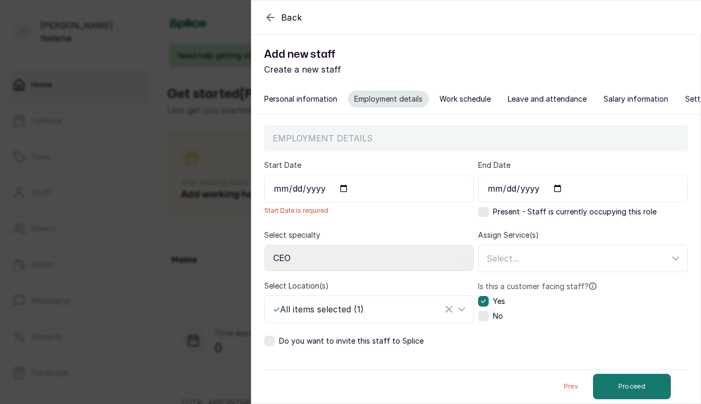
click at [298, 186] on input "Start Date" at bounding box center [369, 189] width 210 height 28
click at [280, 184] on input "2012-05-15" at bounding box center [369, 189] width 210 height 28
type input "2012-05-20"
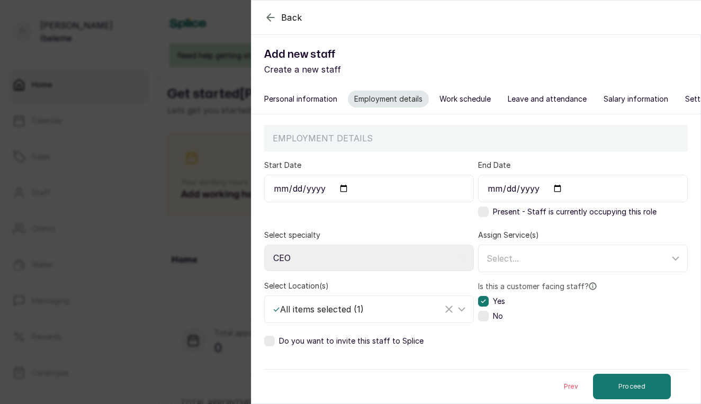
click at [540, 334] on div "Do you want to invite this staff to Splice" at bounding box center [476, 341] width 424 height 19
click at [371, 141] on p "EMPLOYMENT DETAILS" at bounding box center [322, 138] width 117 height 30
click at [308, 258] on select "Select Specialty Accountant Admin Level 1 Admin Level 2 Aesthetic Nurse Aesthet…" at bounding box center [369, 258] width 210 height 26
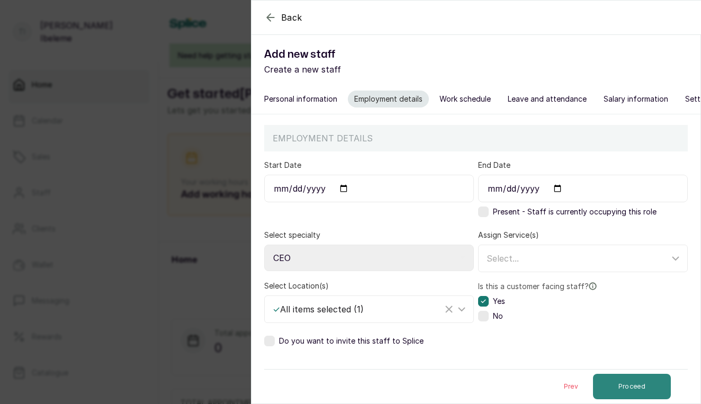
click at [621, 380] on button "Proceed" at bounding box center [632, 386] width 78 height 25
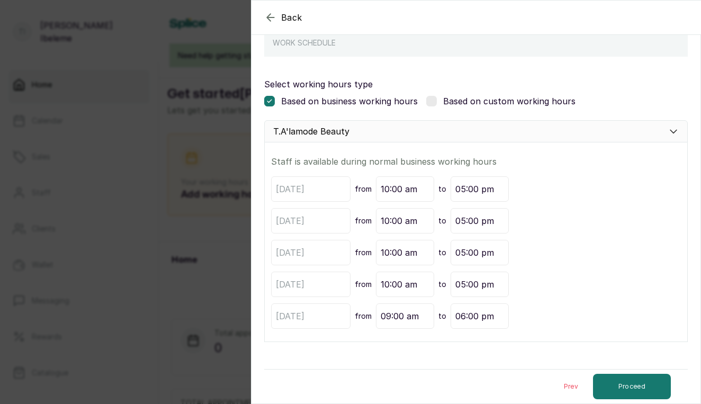
scroll to position [96, 0]
click at [628, 379] on button "Proceed" at bounding box center [632, 386] width 78 height 25
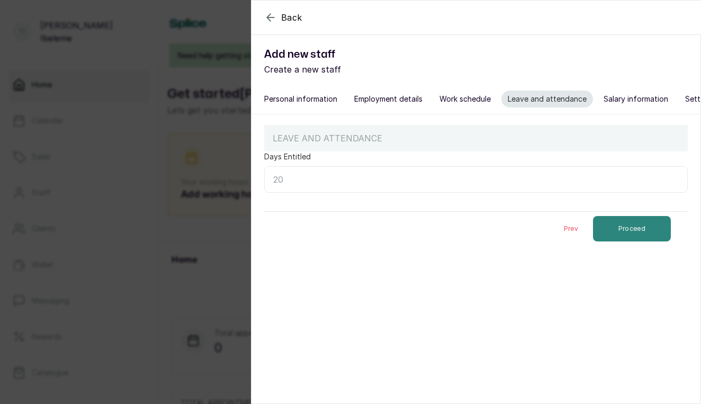
click at [638, 231] on button "Proceed" at bounding box center [632, 228] width 78 height 25
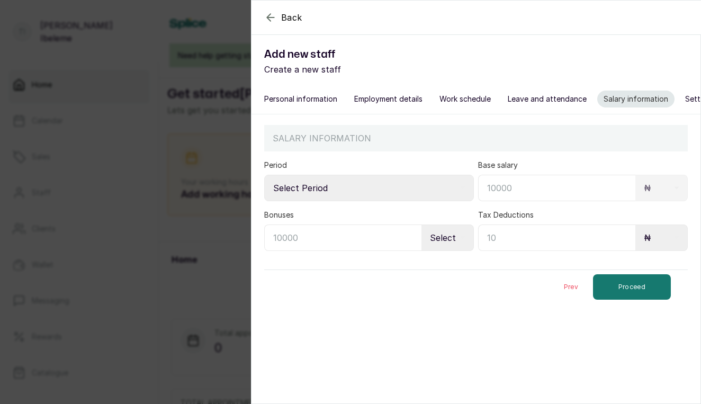
select select "weekly"
click at [524, 188] on input "text" at bounding box center [556, 188] width 157 height 26
type input "1,000,000"
click at [626, 298] on button "Proceed" at bounding box center [632, 286] width 78 height 25
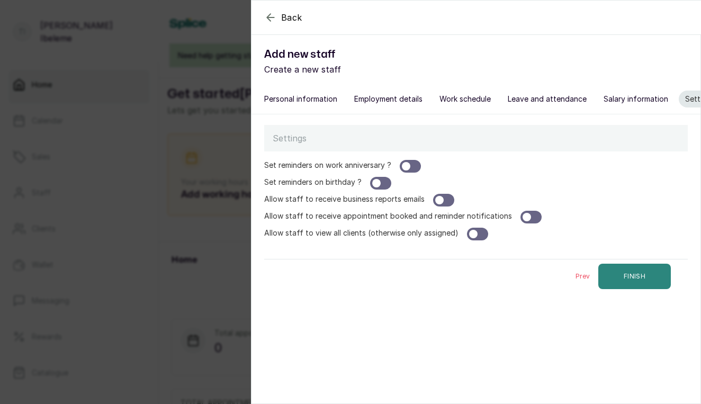
click at [646, 273] on button "FINISH" at bounding box center [634, 276] width 73 height 25
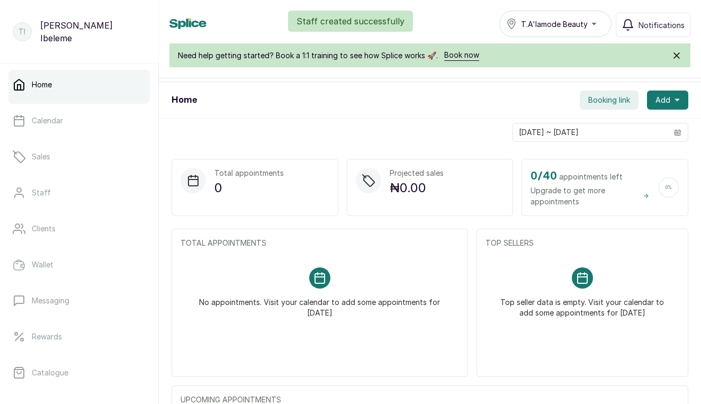
scroll to position [83, 0]
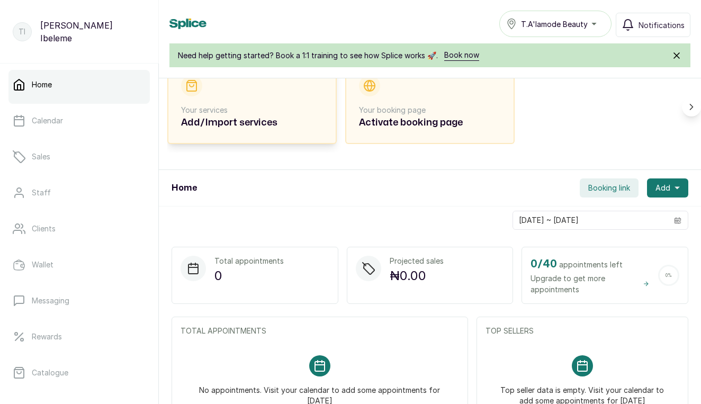
click at [235, 128] on h2 "Add/Import services" at bounding box center [252, 122] width 142 height 15
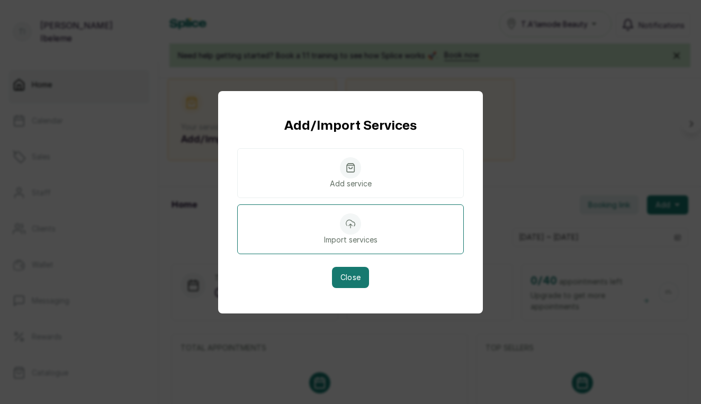
click at [335, 235] on p "Import services" at bounding box center [350, 240] width 53 height 11
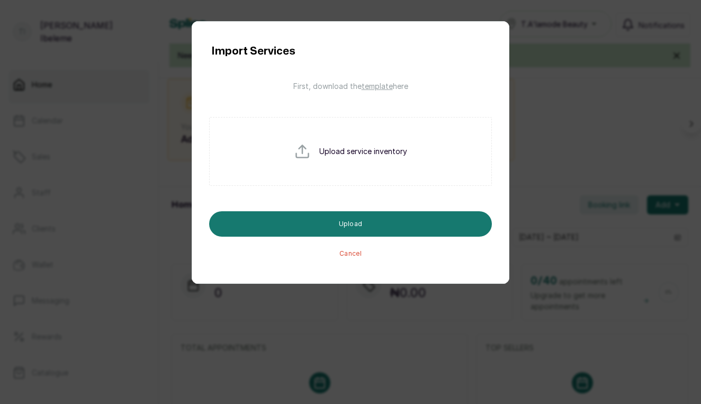
click at [382, 84] on span "template" at bounding box center [377, 86] width 31 height 9
click at [349, 254] on button "Cancel" at bounding box center [350, 253] width 22 height 8
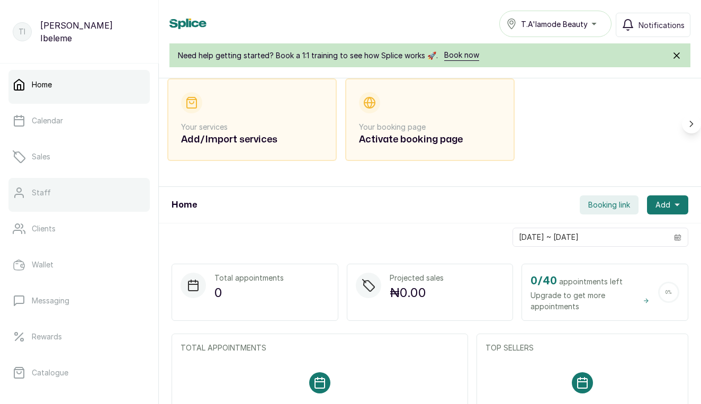
click at [62, 183] on link "Staff" at bounding box center [78, 193] width 141 height 30
